Goal: Transaction & Acquisition: Book appointment/travel/reservation

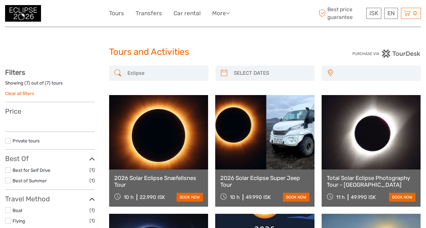
select select
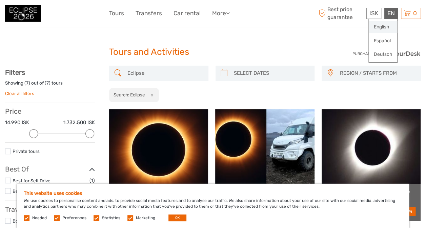
click at [381, 27] on link "English" at bounding box center [383, 27] width 28 height 12
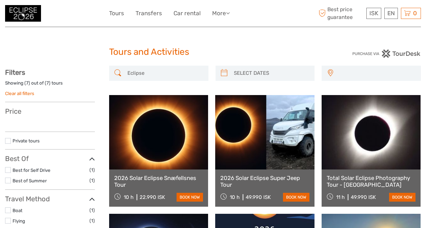
select select
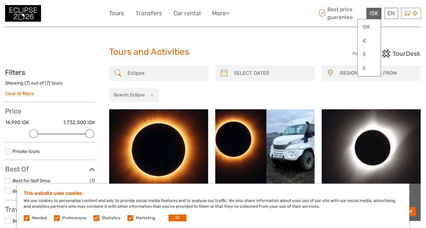
click at [377, 16] on span "ISK" at bounding box center [373, 13] width 9 height 7
click at [366, 56] on link "$" at bounding box center [368, 54] width 23 height 12
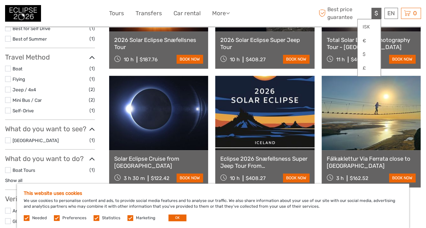
scroll to position [169, 0]
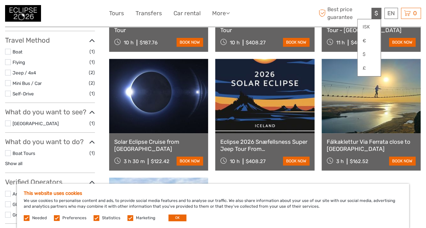
click at [9, 52] on label at bounding box center [8, 52] width 6 height 6
click at [0, 0] on input "checkbox" at bounding box center [0, 0] width 0 height 0
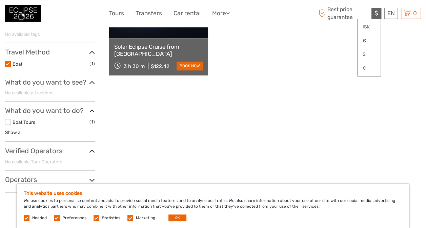
scroll to position [151, 0]
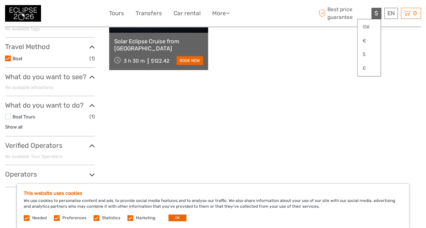
click at [92, 47] on icon at bounding box center [92, 47] width 6 height 9
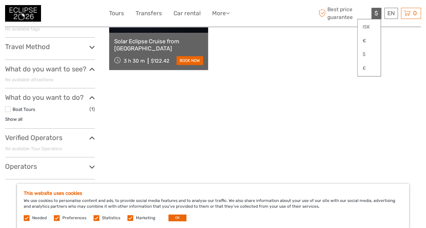
click at [92, 47] on icon at bounding box center [92, 47] width 6 height 9
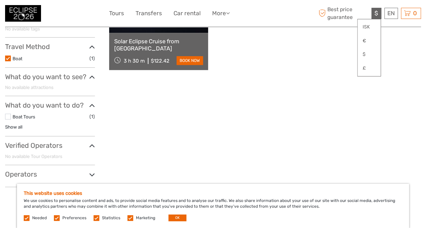
click at [9, 57] on label at bounding box center [8, 59] width 6 height 6
click at [0, 0] on input "checkbox" at bounding box center [0, 0] width 0 height 0
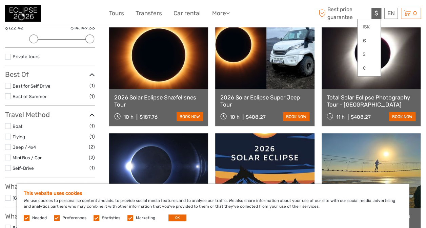
scroll to position [151, 0]
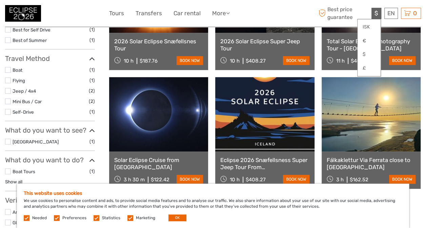
click at [10, 102] on label at bounding box center [8, 102] width 6 height 6
click at [0, 0] on input "checkbox" at bounding box center [0, 0] width 0 height 0
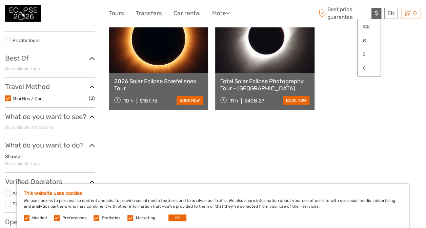
scroll to position [151, 0]
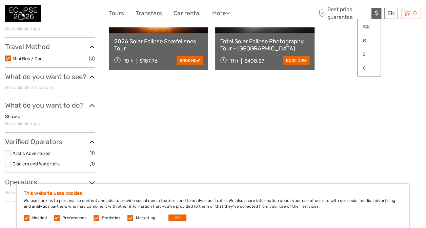
click at [88, 74] on h3 "What do you want to see?" at bounding box center [50, 77] width 90 height 8
click at [7, 56] on label at bounding box center [8, 59] width 6 height 6
click at [0, 0] on input "checkbox" at bounding box center [0, 0] width 0 height 0
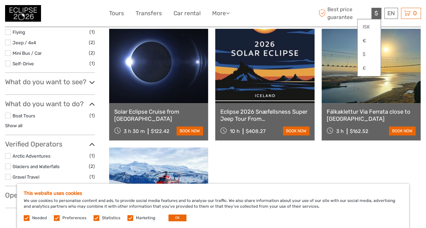
scroll to position [209, 0]
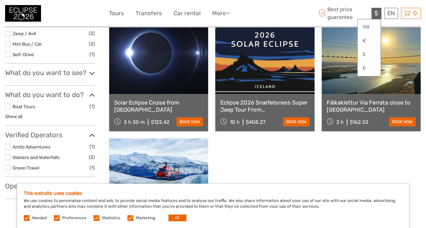
click at [92, 74] on icon at bounding box center [92, 73] width 6 height 9
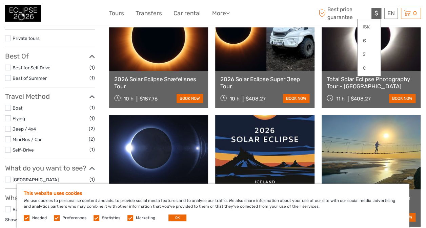
scroll to position [113, 0]
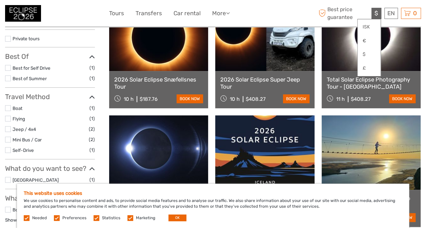
drag, startPoint x: 282, startPoint y: 61, endPoint x: 251, endPoint y: 8, distance: 61.4
click at [252, 7] on div "$ ISK € $ £ EN English Español Deutsch Tours Transfers Car rental More Food & d…" at bounding box center [213, 13] width 208 height 17
